Goal: Task Accomplishment & Management: Manage account settings

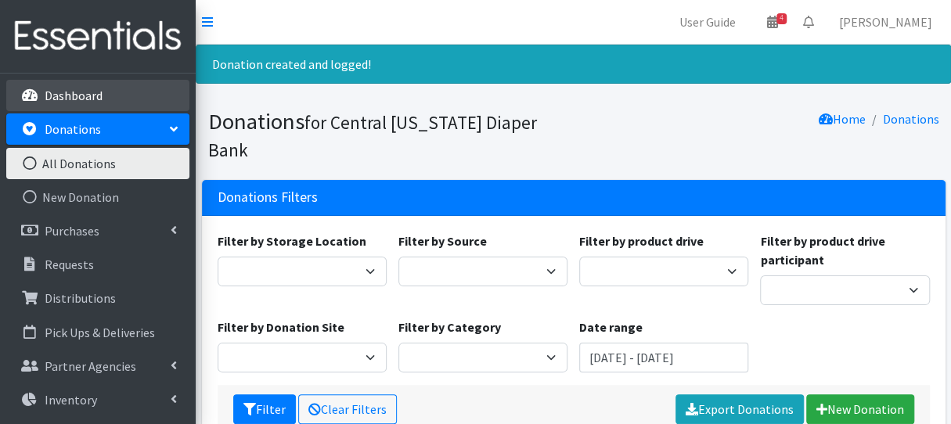
click at [149, 96] on link "Dashboard" at bounding box center [97, 95] width 183 height 31
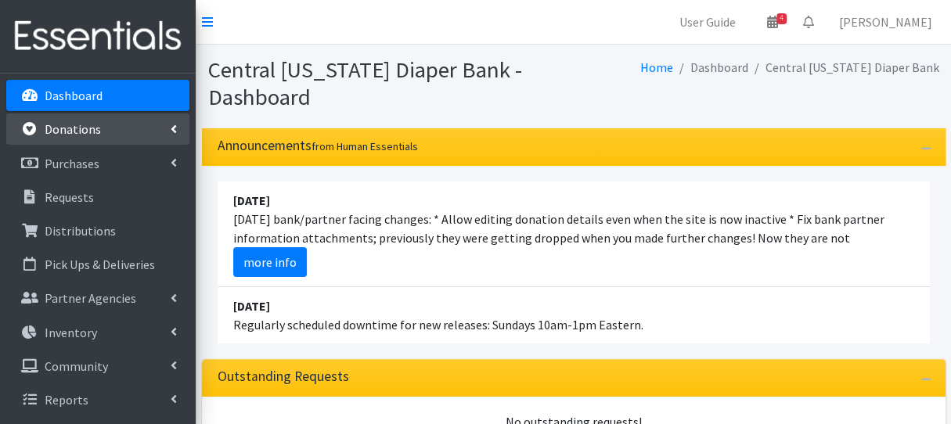
click at [97, 139] on link "Donations" at bounding box center [97, 129] width 183 height 31
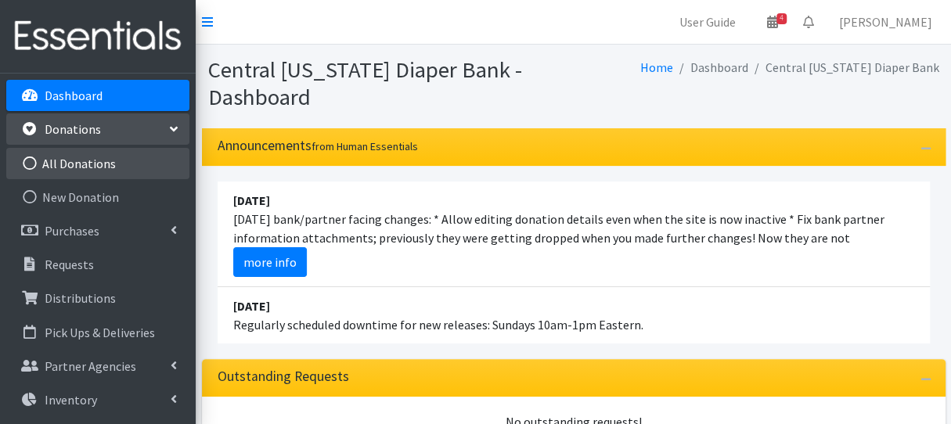
click at [85, 173] on link "All Donations" at bounding box center [97, 163] width 183 height 31
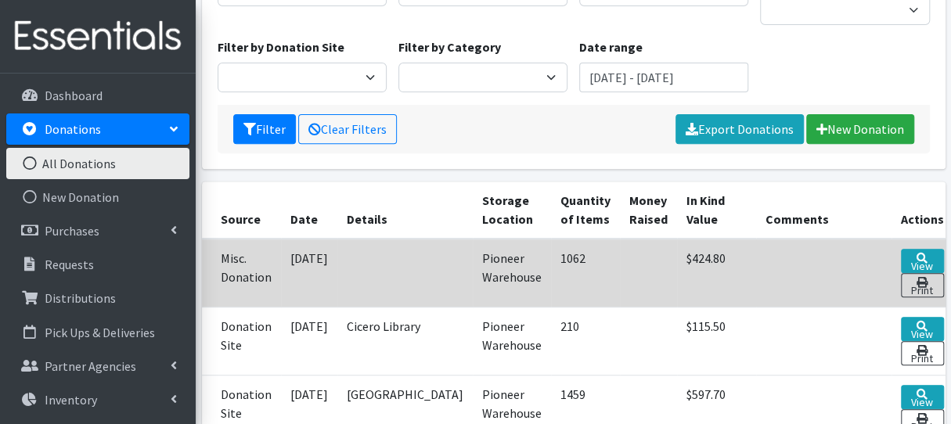
scroll to position [235, 0]
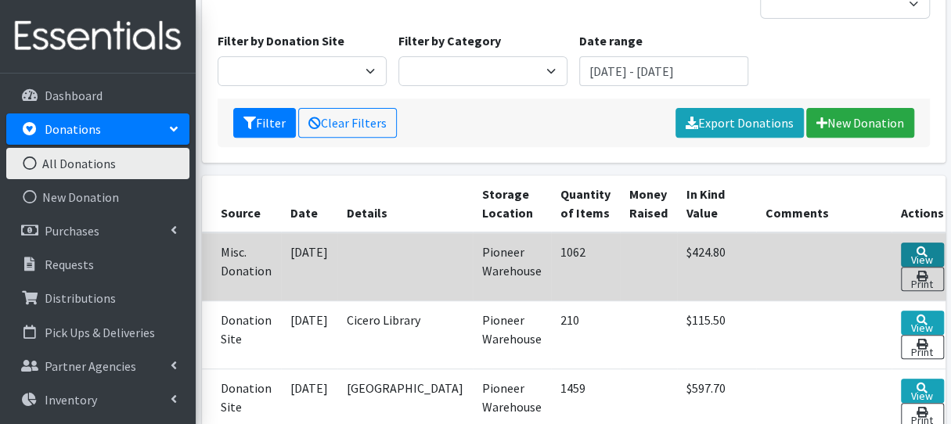
click at [917, 247] on icon at bounding box center [922, 252] width 11 height 11
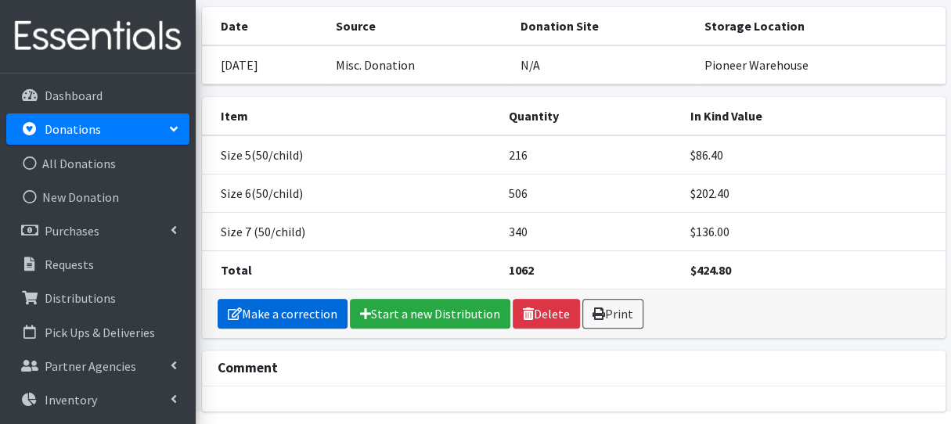
scroll to position [151, 0]
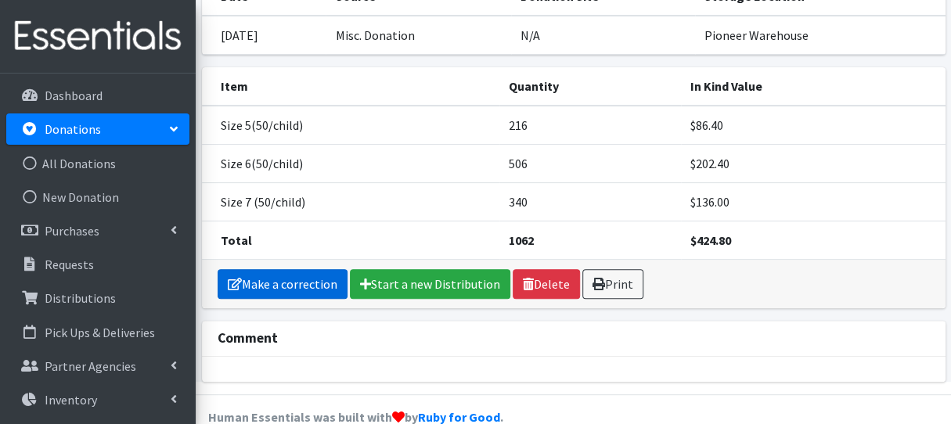
click at [309, 269] on link "Make a correction" at bounding box center [283, 284] width 130 height 30
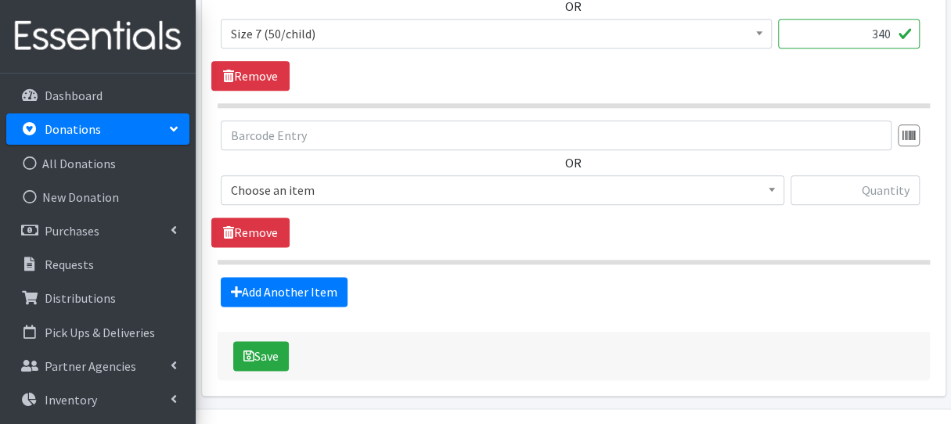
scroll to position [894, 0]
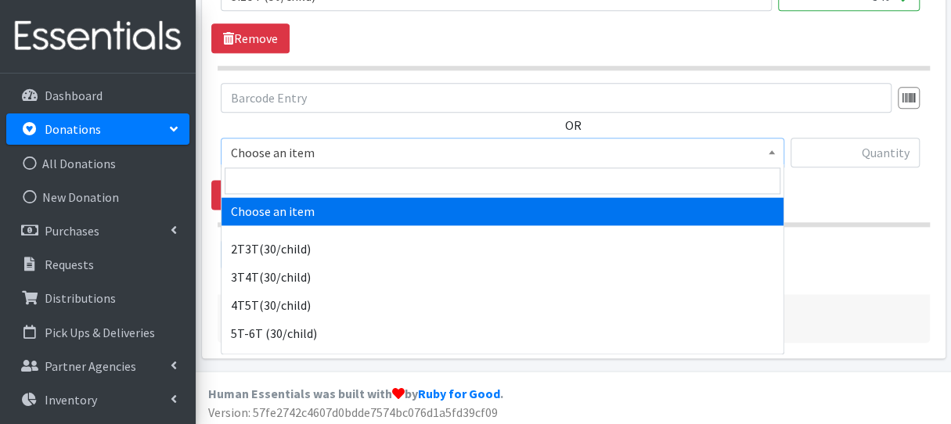
click at [310, 161] on span "Choose an item" at bounding box center [503, 153] width 564 height 30
click at [308, 169] on input "search" at bounding box center [503, 181] width 556 height 27
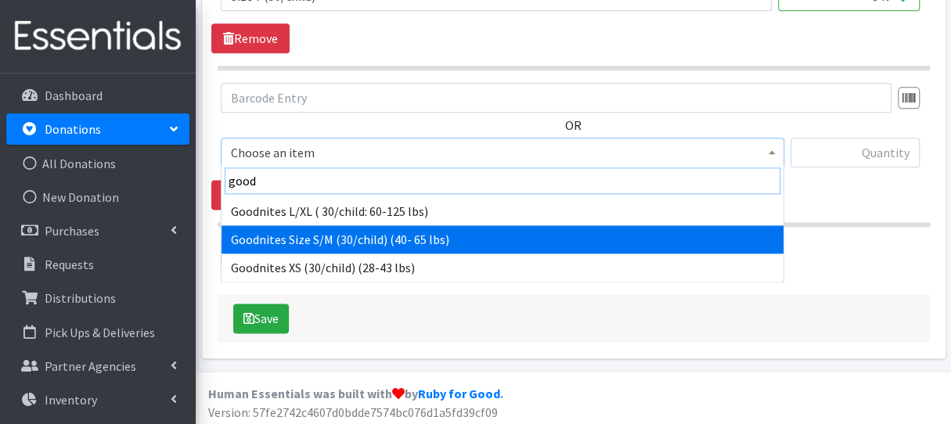
type input "good"
select select "8669"
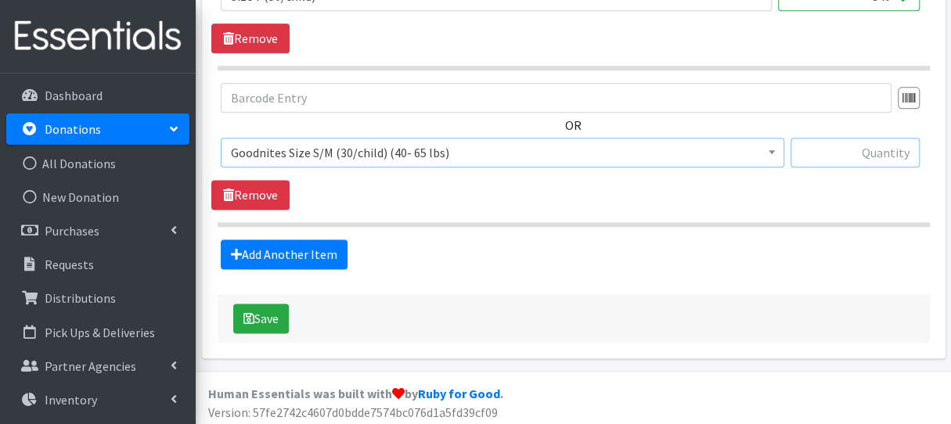
click at [894, 155] on input "text" at bounding box center [855, 153] width 129 height 30
type input "90"
click at [273, 314] on button "Save" at bounding box center [261, 319] width 56 height 30
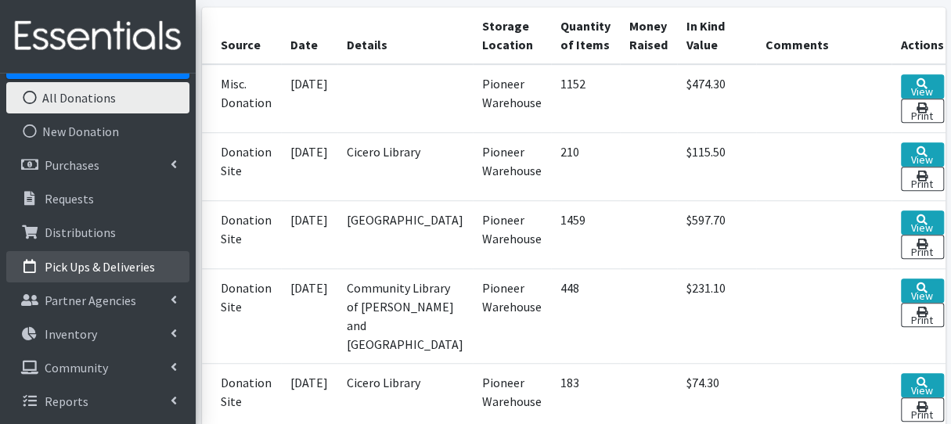
scroll to position [626, 0]
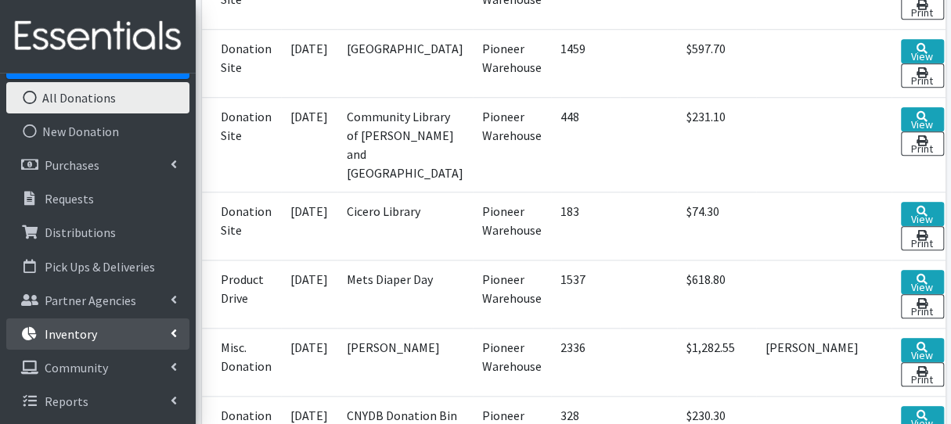
click at [103, 342] on link "Inventory" at bounding box center [97, 334] width 183 height 31
click at [99, 374] on link "Items & Inventory" at bounding box center [97, 367] width 183 height 31
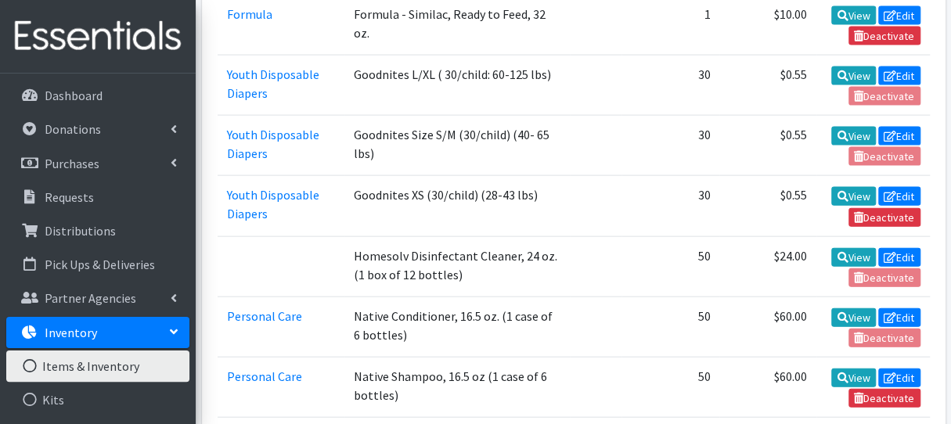
scroll to position [1488, 0]
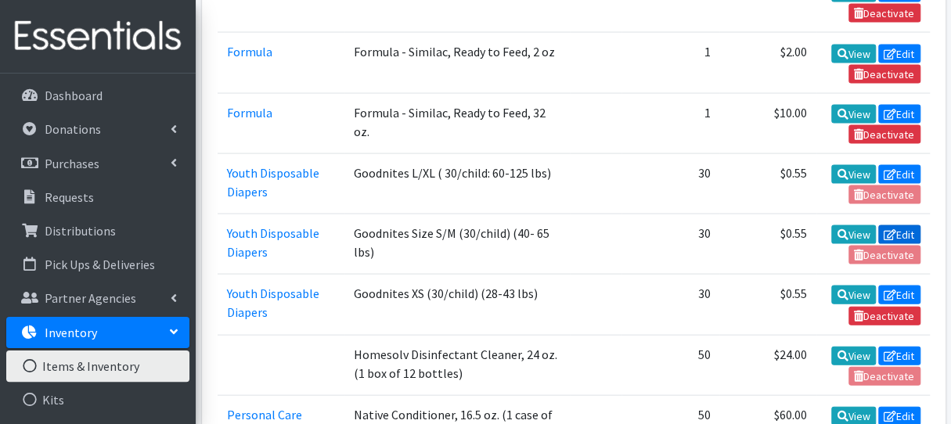
click at [904, 226] on link "Edit" at bounding box center [900, 235] width 42 height 19
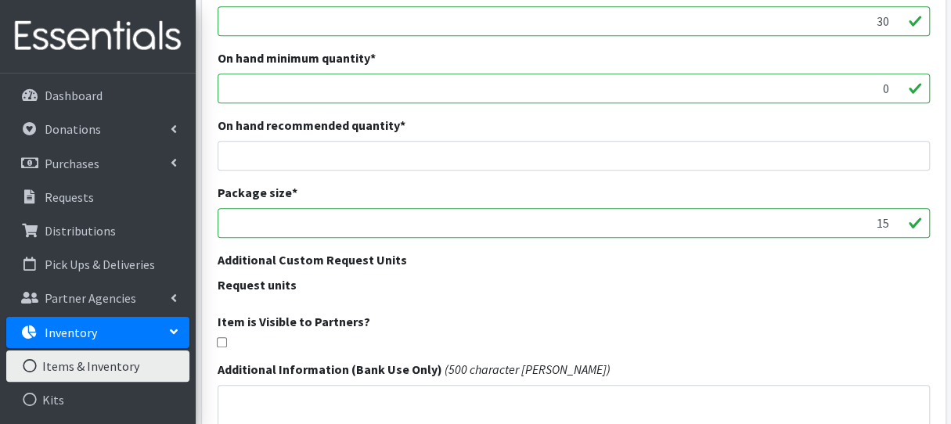
scroll to position [470, 0]
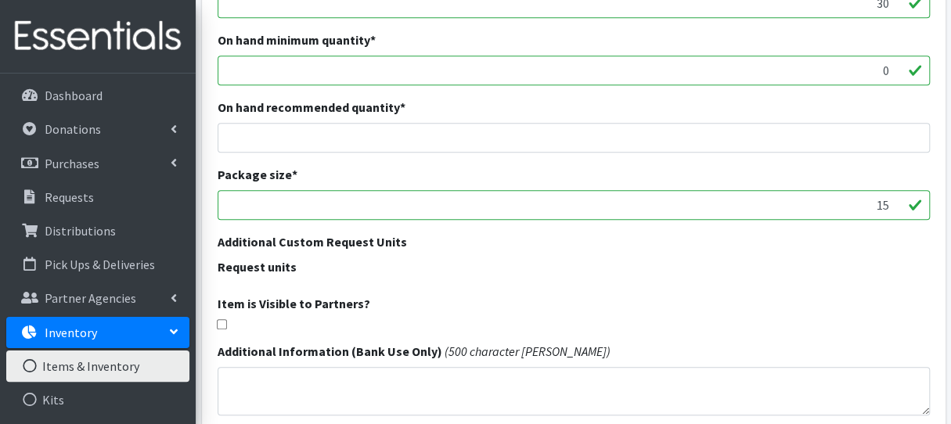
click at [221, 327] on input "checkbox" at bounding box center [222, 324] width 10 height 10
checkbox input "true"
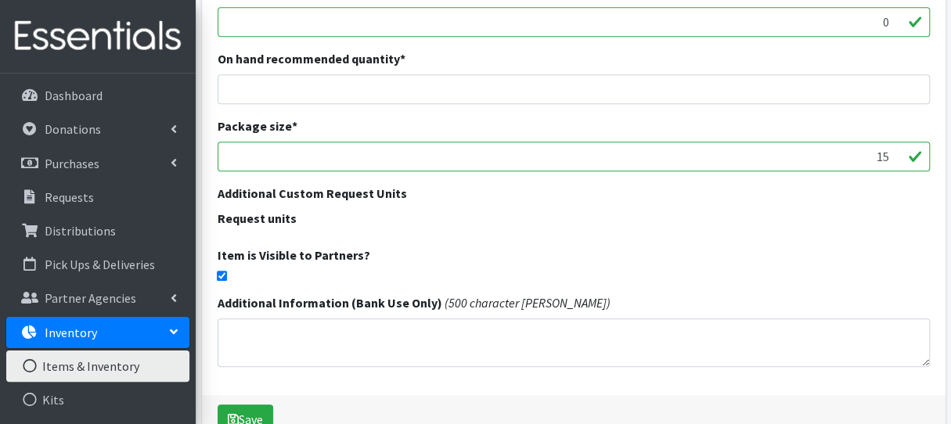
scroll to position [608, 0]
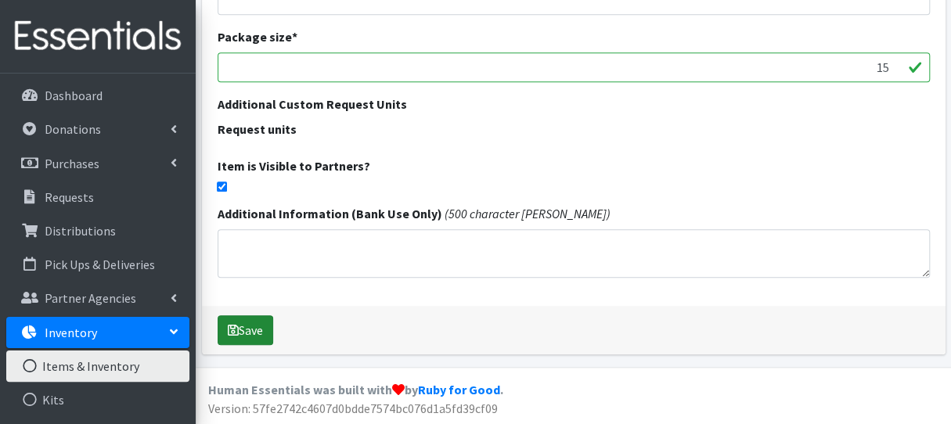
click at [257, 323] on button "Save" at bounding box center [246, 331] width 56 height 30
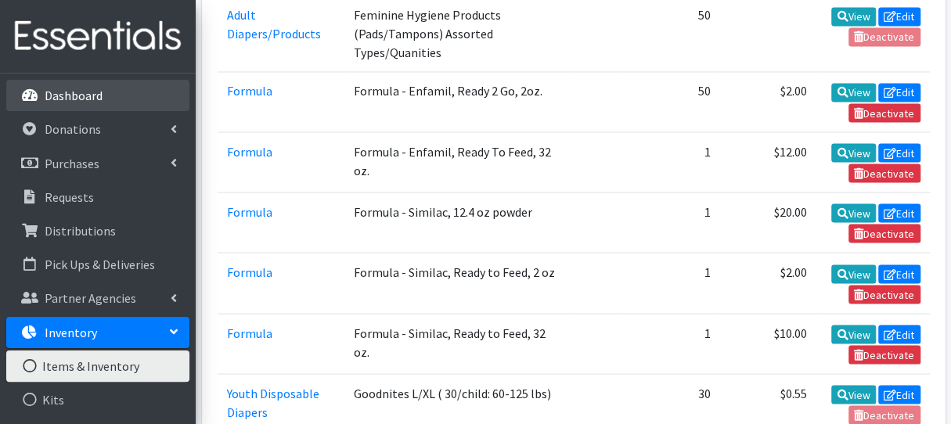
scroll to position [1175, 0]
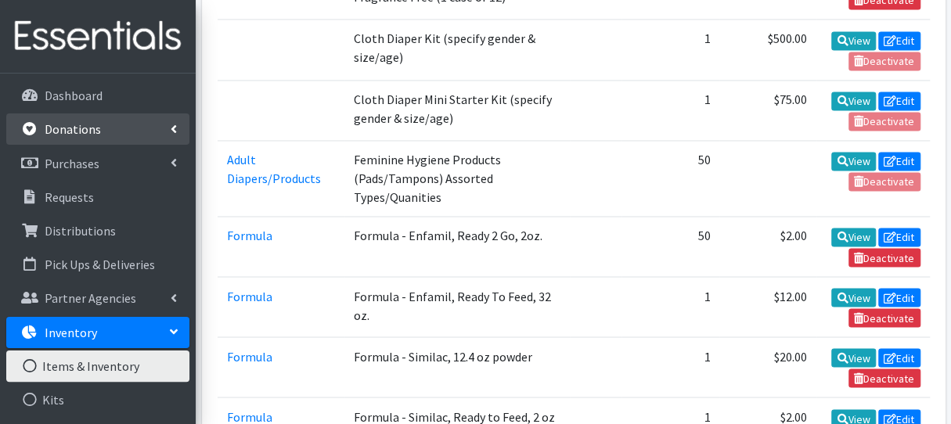
click at [45, 129] on p "Donations" at bounding box center [73, 129] width 56 height 16
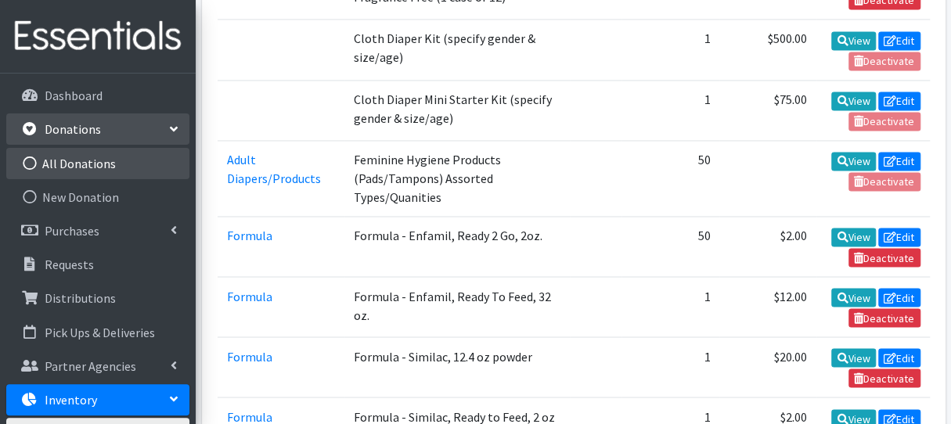
click at [77, 173] on link "All Donations" at bounding box center [97, 163] width 183 height 31
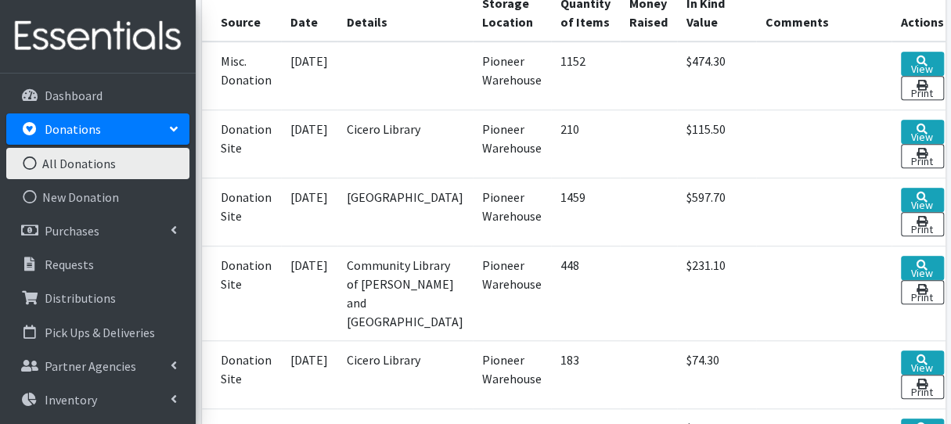
scroll to position [392, 0]
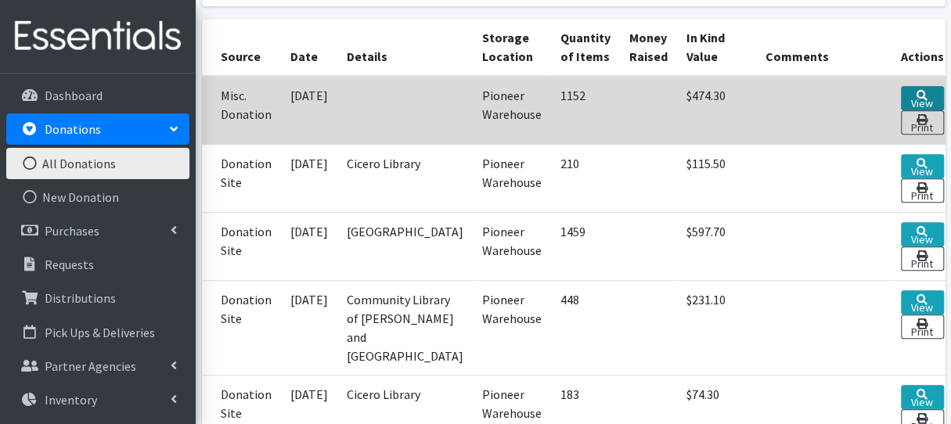
click at [908, 86] on link "View" at bounding box center [922, 98] width 43 height 24
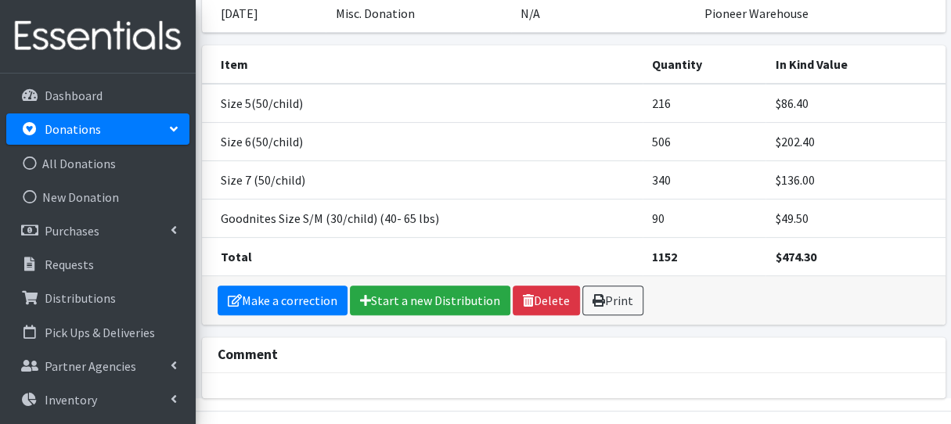
scroll to position [189, 0]
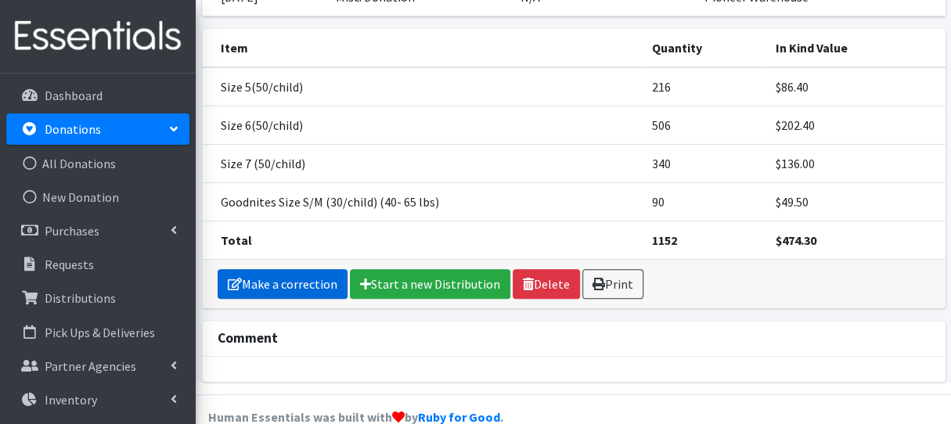
click at [291, 269] on link "Make a correction" at bounding box center [283, 284] width 130 height 30
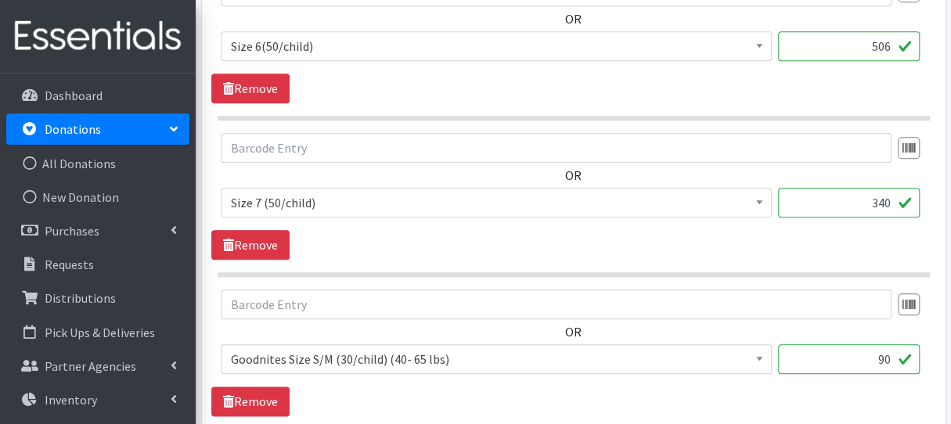
scroll to position [783, 0]
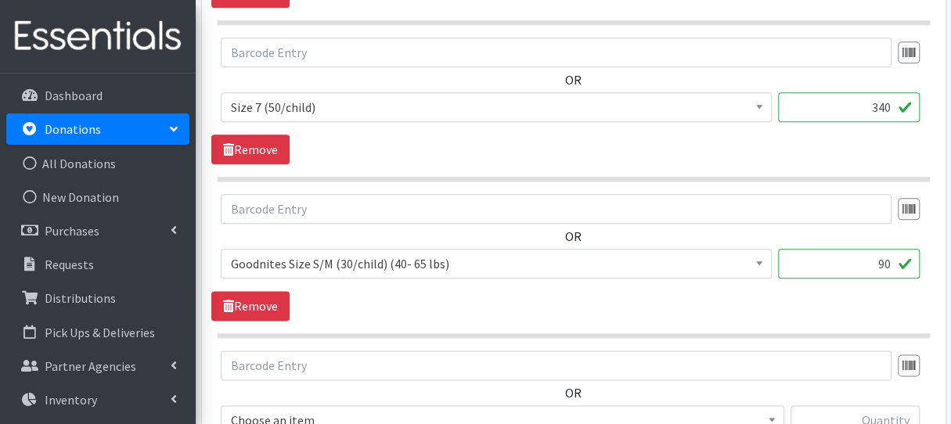
drag, startPoint x: 868, startPoint y: 264, endPoint x: 890, endPoint y: 264, distance: 21.1
click at [890, 264] on input "90" at bounding box center [849, 264] width 142 height 30
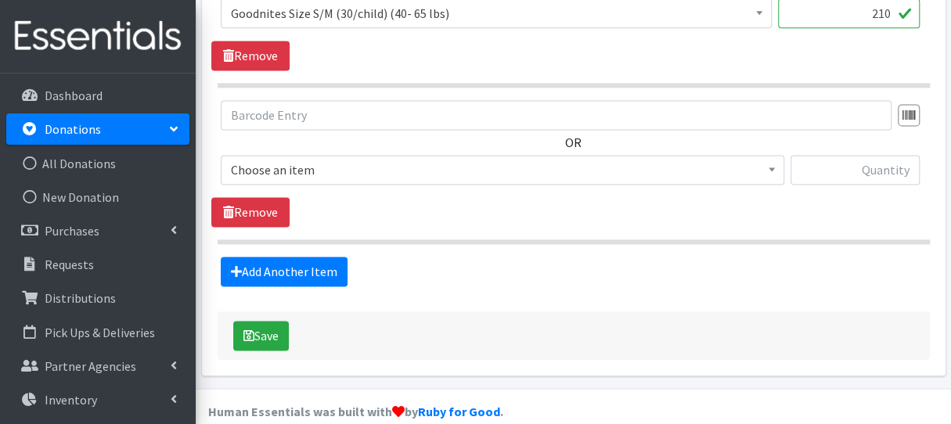
scroll to position [1050, 0]
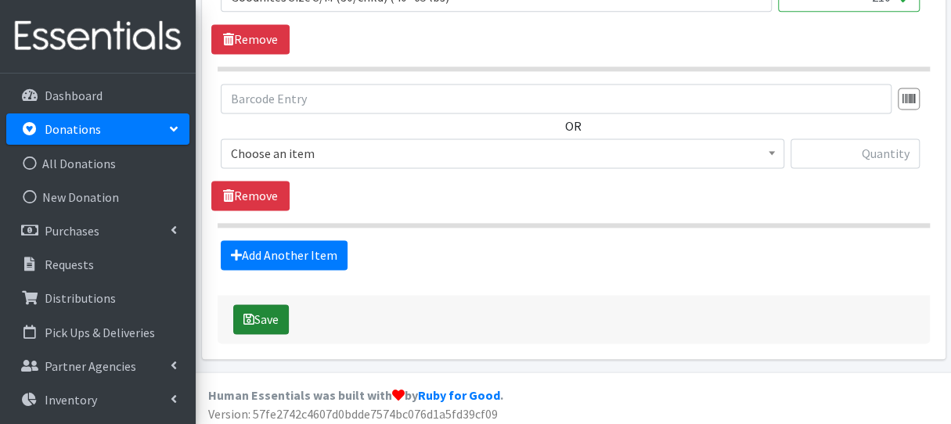
type input "210"
click at [283, 314] on button "Save" at bounding box center [261, 320] width 56 height 30
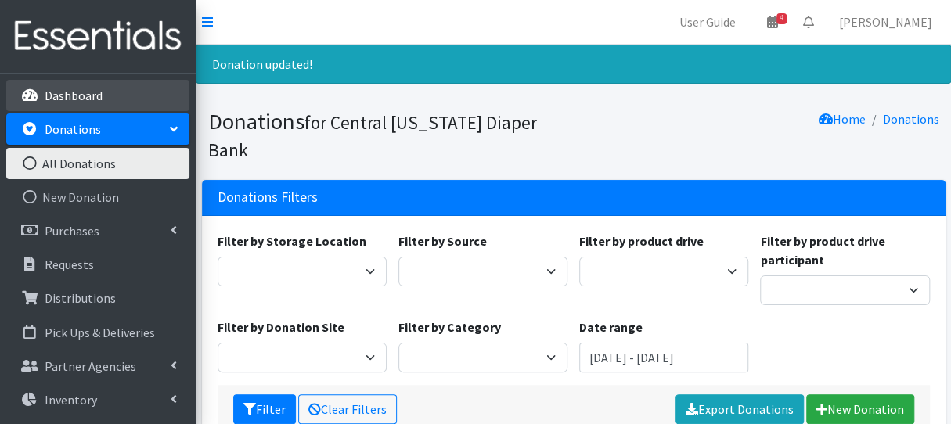
click at [67, 103] on p "Dashboard" at bounding box center [74, 96] width 58 height 16
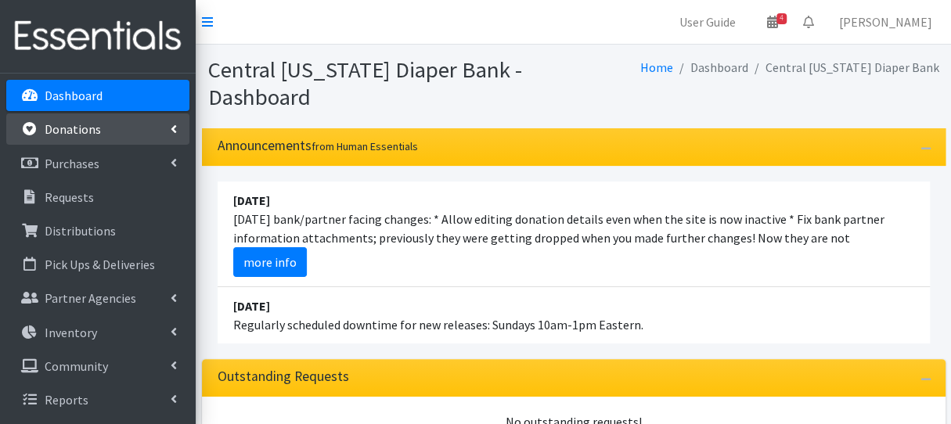
click at [111, 137] on link "Donations" at bounding box center [97, 129] width 183 height 31
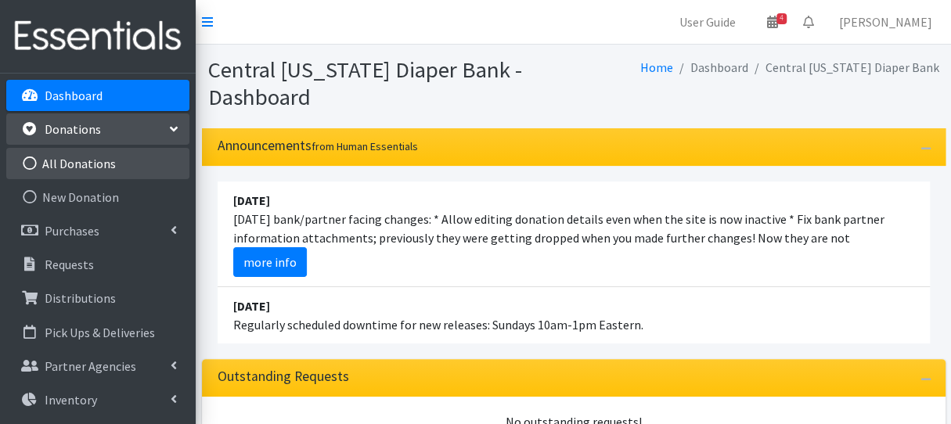
click at [108, 172] on link "All Donations" at bounding box center [97, 163] width 183 height 31
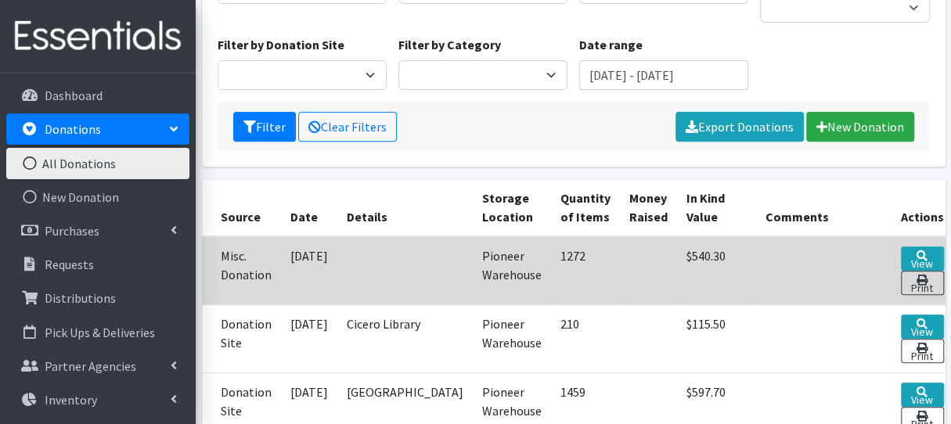
scroll to position [235, 0]
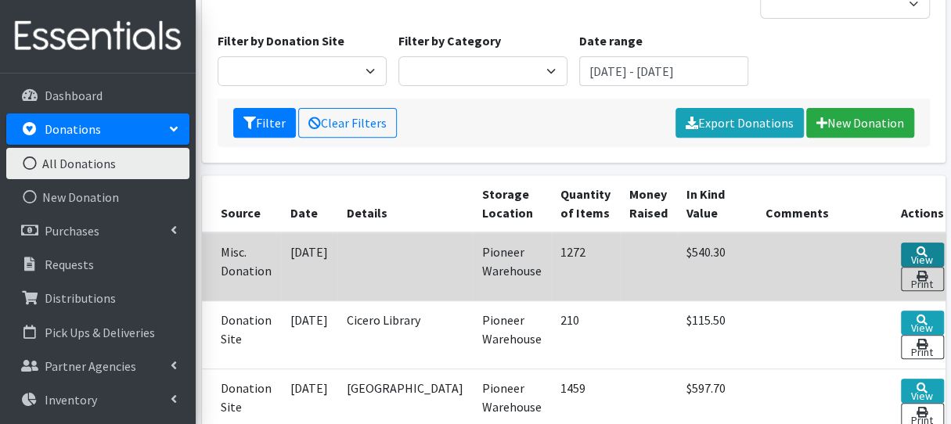
click at [901, 243] on link "View" at bounding box center [922, 255] width 43 height 24
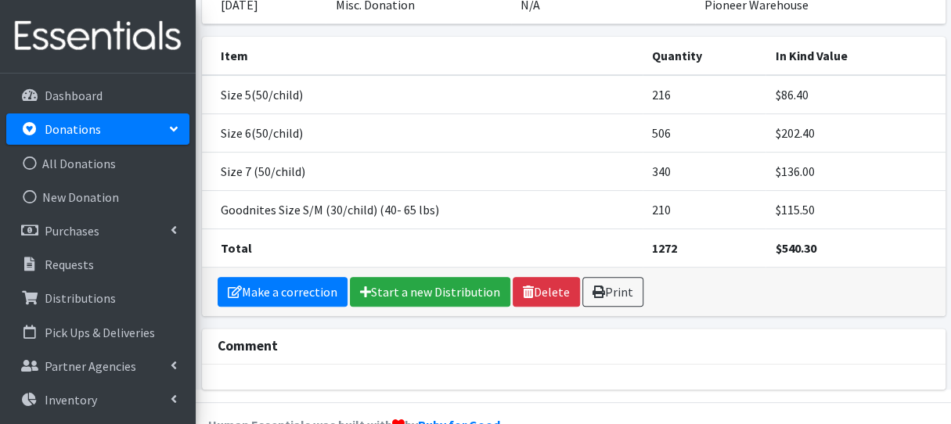
scroll to position [189, 0]
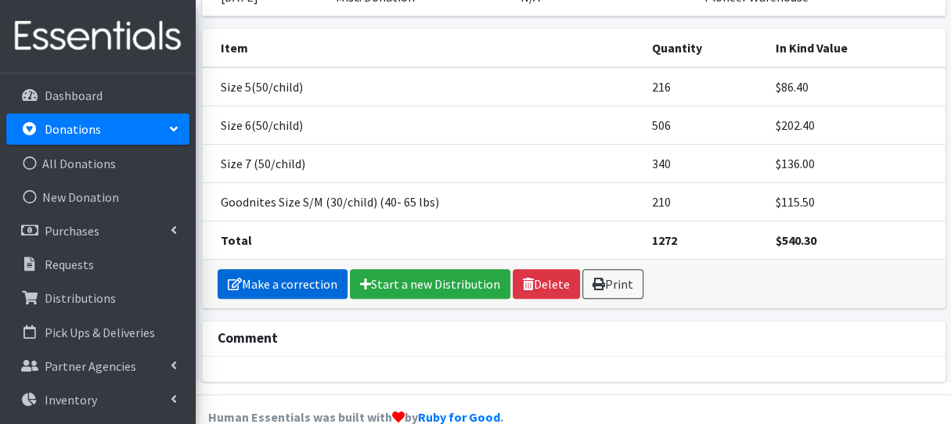
click at [316, 269] on link "Make a correction" at bounding box center [283, 284] width 130 height 30
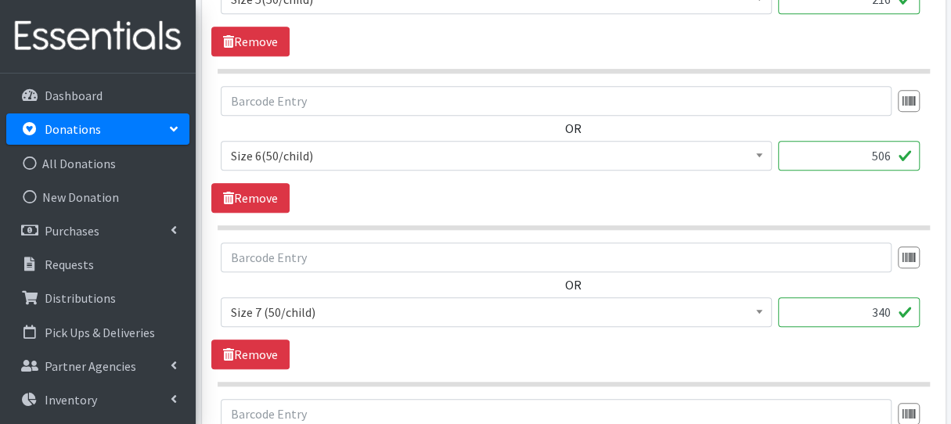
scroll to position [626, 0]
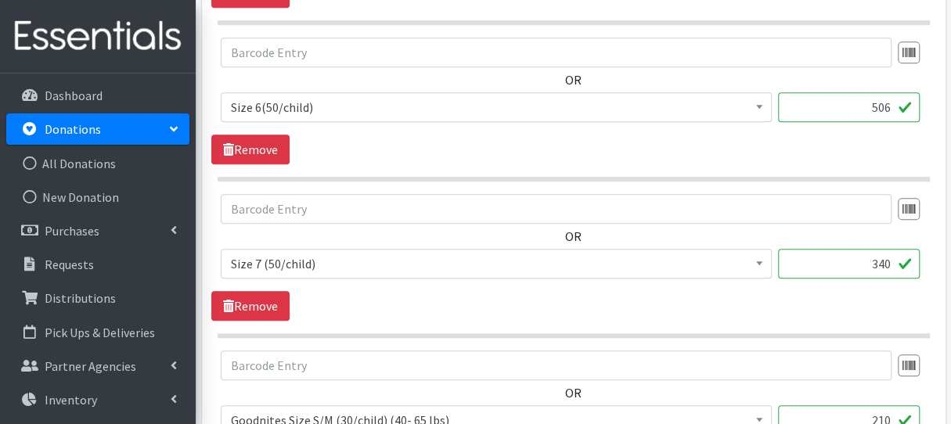
click at [885, 262] on input "340" at bounding box center [849, 264] width 142 height 30
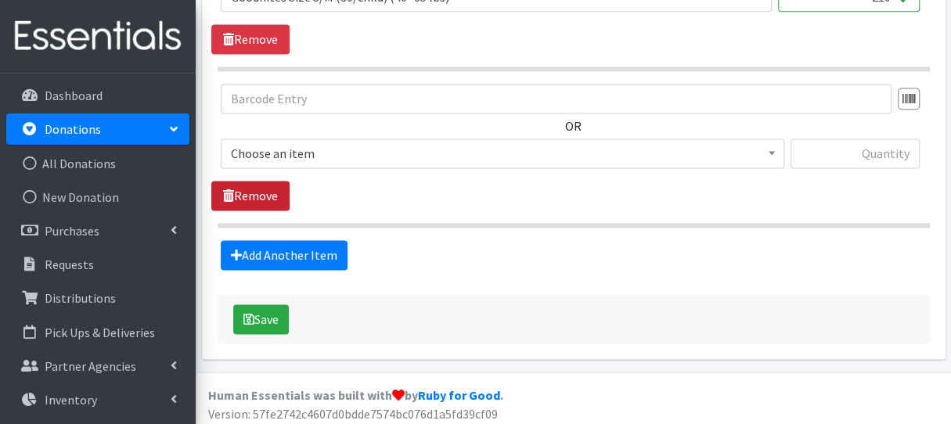
type input "300"
click at [274, 192] on link "Remove" at bounding box center [250, 196] width 78 height 30
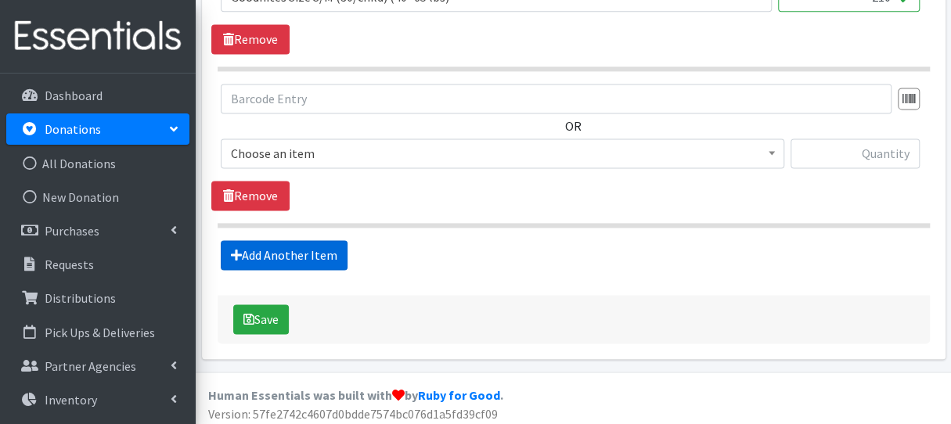
scroll to position [894, 0]
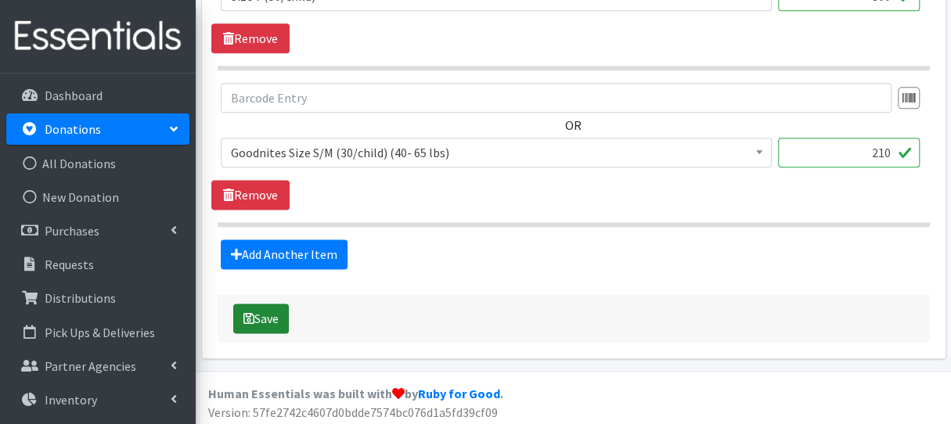
click at [280, 314] on button "Save" at bounding box center [261, 319] width 56 height 30
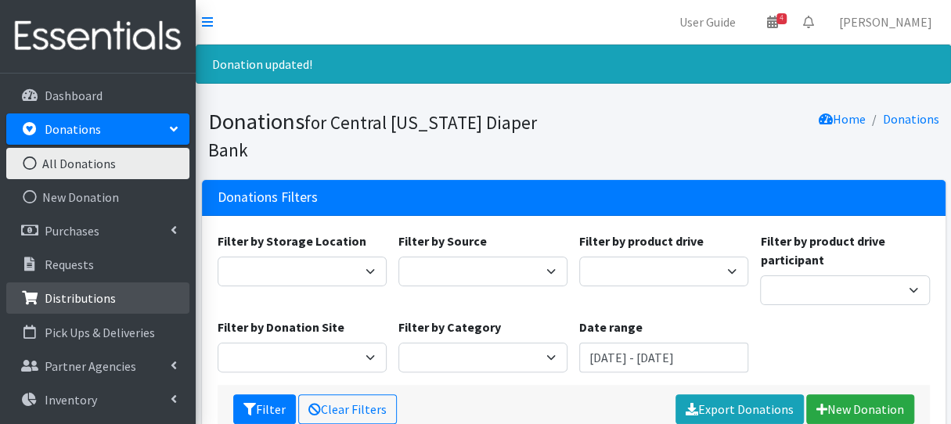
click at [103, 301] on p "Distributions" at bounding box center [80, 299] width 71 height 16
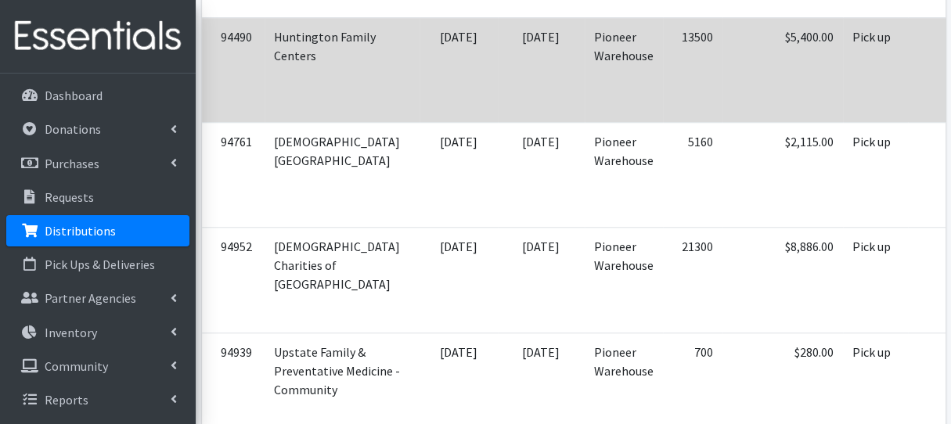
scroll to position [626, 0]
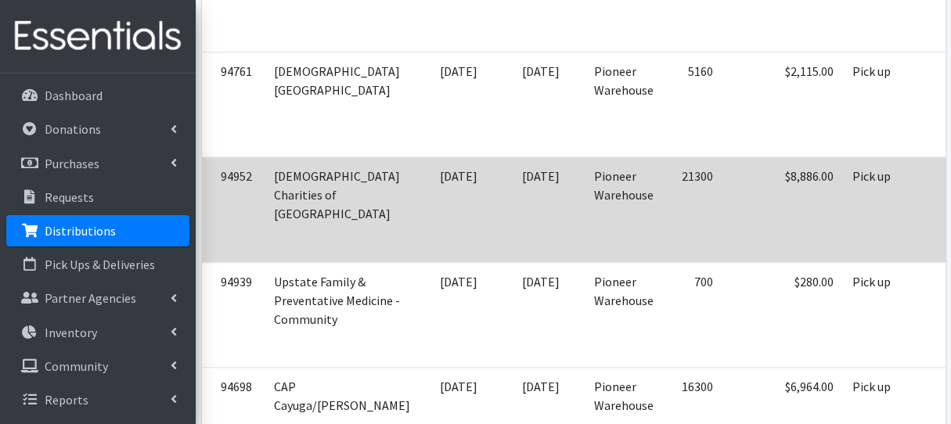
click at [596, 190] on td "Pioneer Warehouse" at bounding box center [624, 209] width 78 height 105
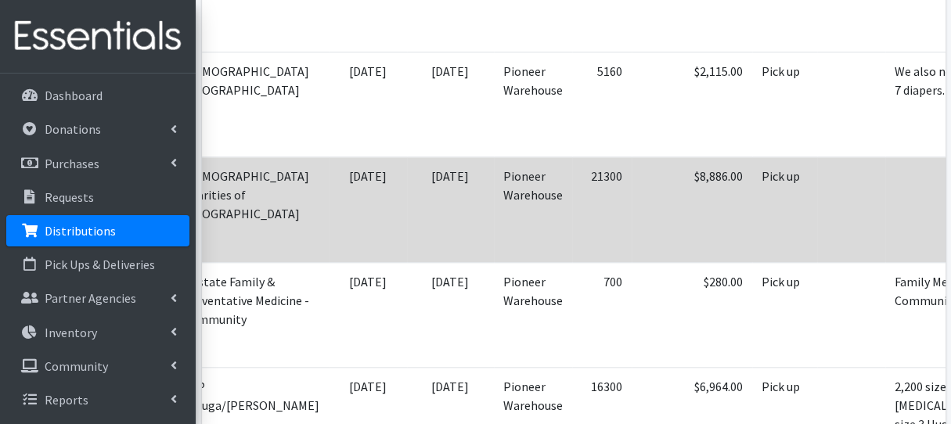
scroll to position [0, 213]
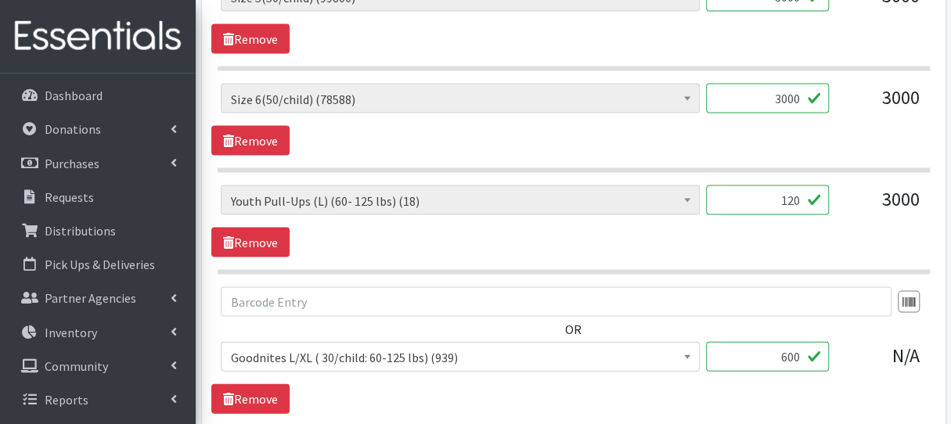
scroll to position [1664, 0]
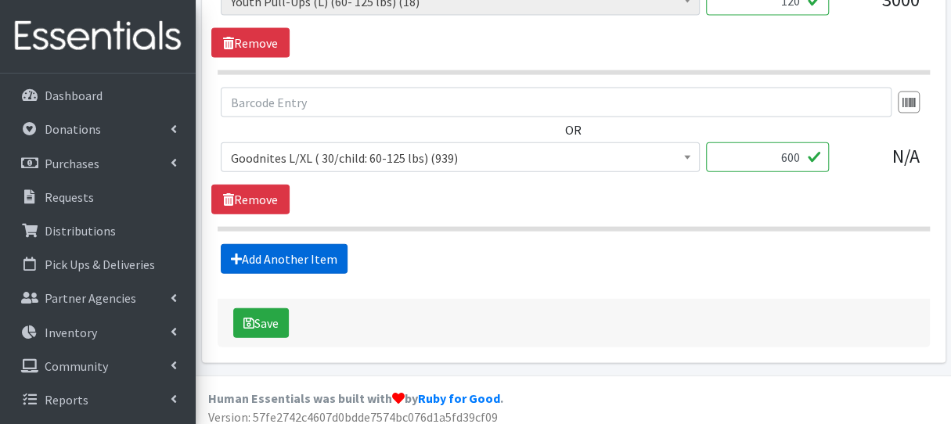
click at [272, 259] on link "Add Another Item" at bounding box center [284, 259] width 127 height 30
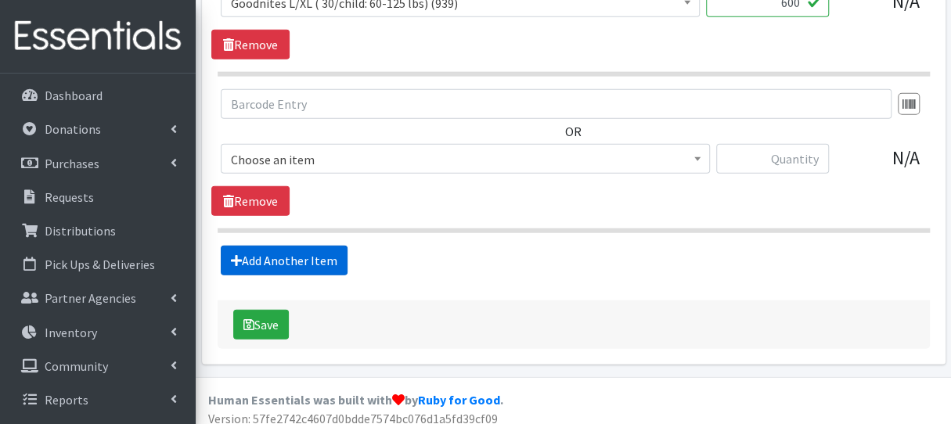
scroll to position [1820, 0]
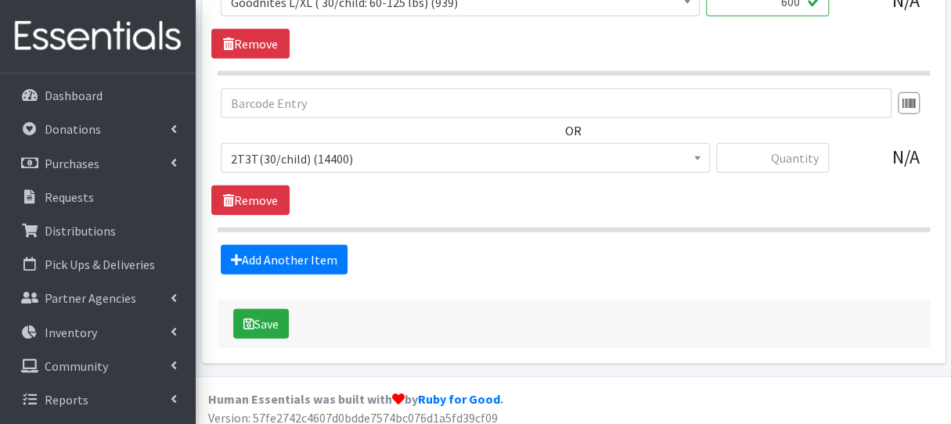
click at [276, 153] on span "2T3T(30/child) (14400)" at bounding box center [465, 159] width 469 height 22
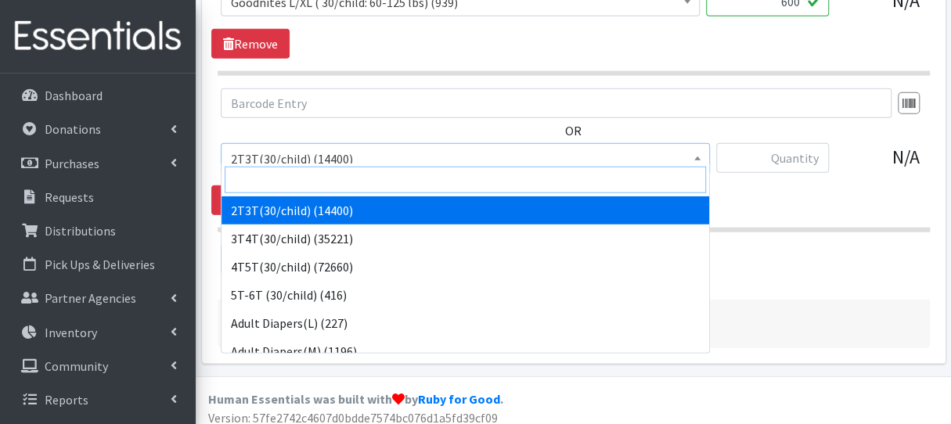
click at [285, 190] on input "search" at bounding box center [466, 180] width 482 height 27
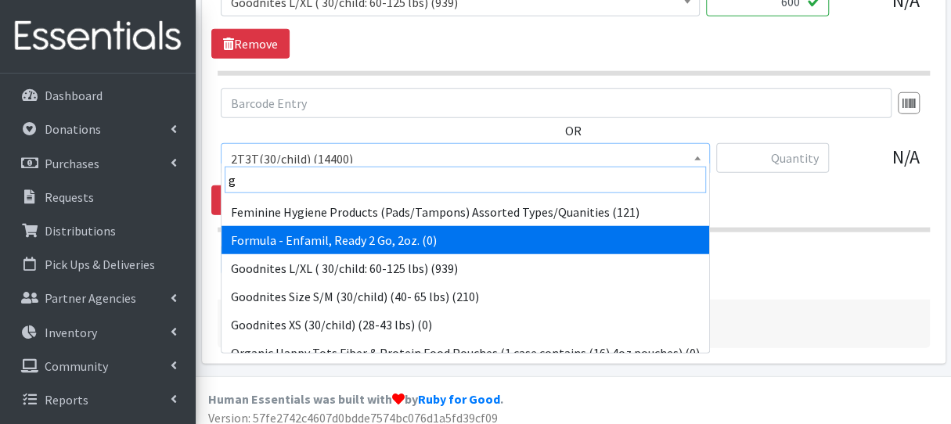
scroll to position [153, 0]
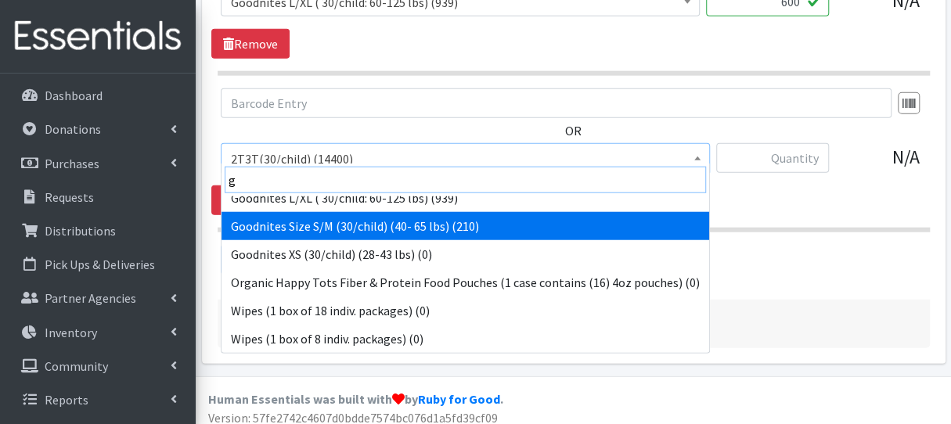
type input "g"
select select "8669"
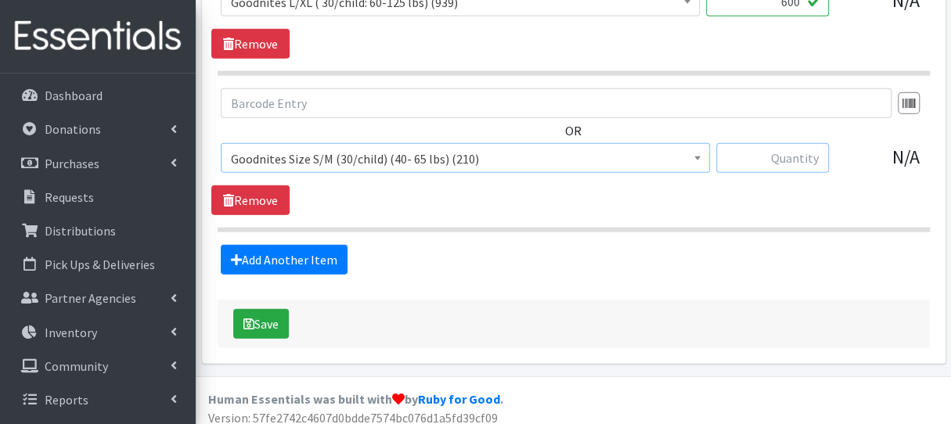
click at [762, 154] on input "text" at bounding box center [772, 158] width 113 height 30
type input "120"
click at [258, 319] on button "Save" at bounding box center [261, 324] width 56 height 30
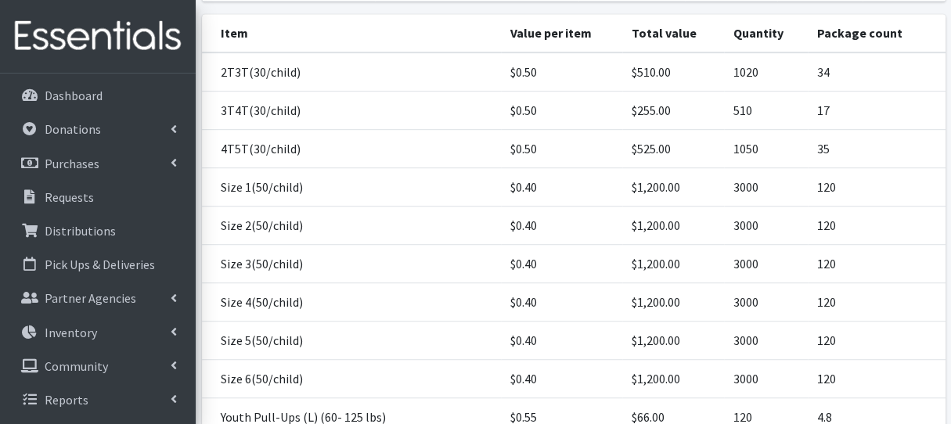
scroll to position [392, 0]
